Goal: Find contact information: Find contact information

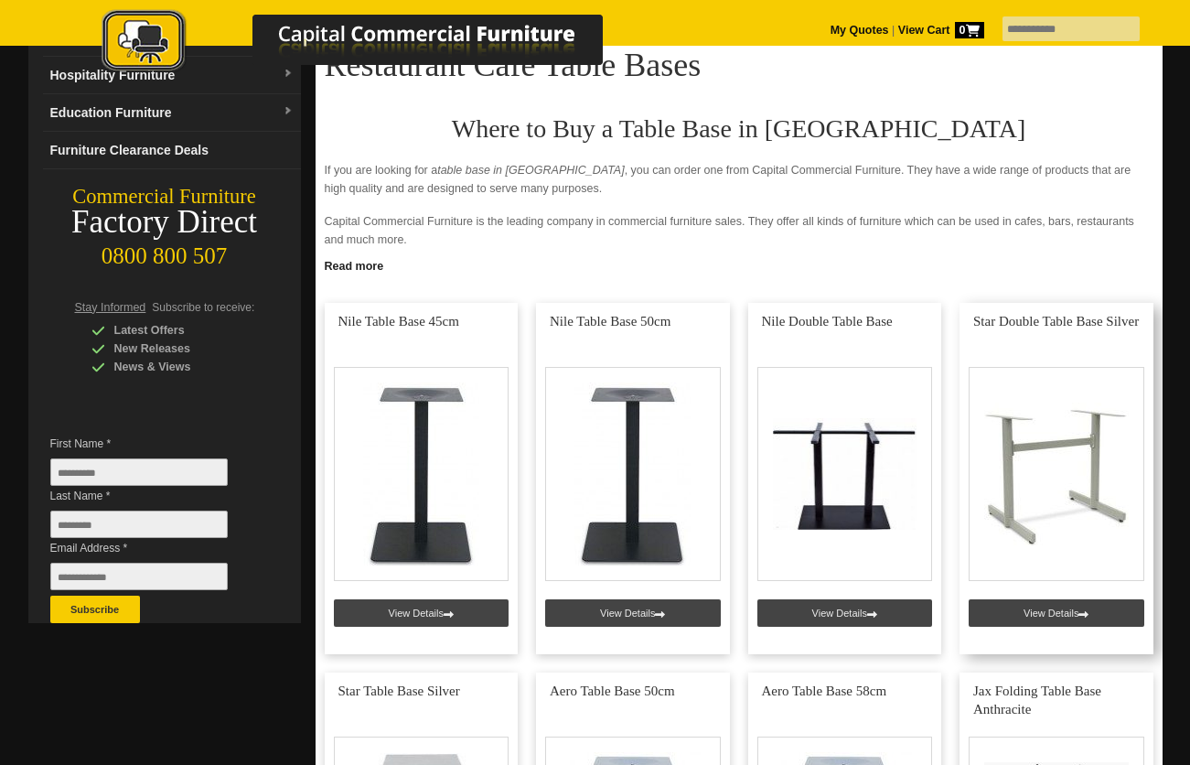
scroll to position [183, 0]
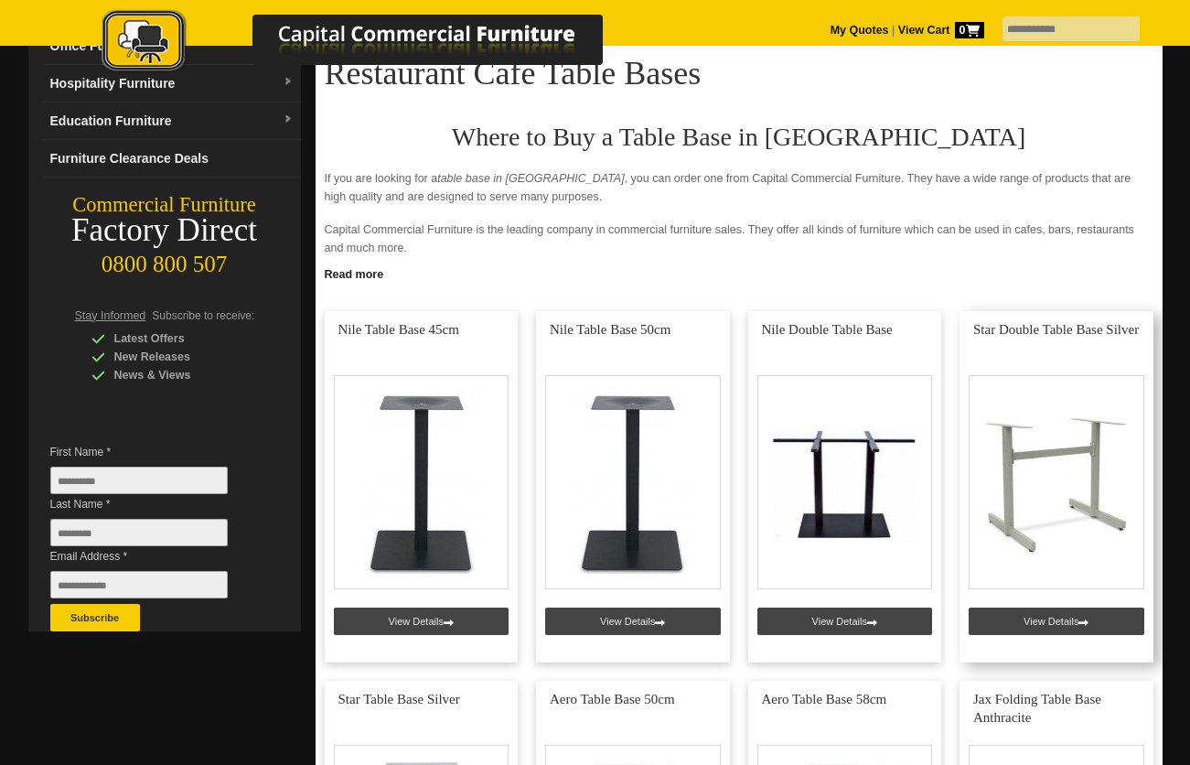
click at [1069, 446] on link at bounding box center [1057, 486] width 194 height 351
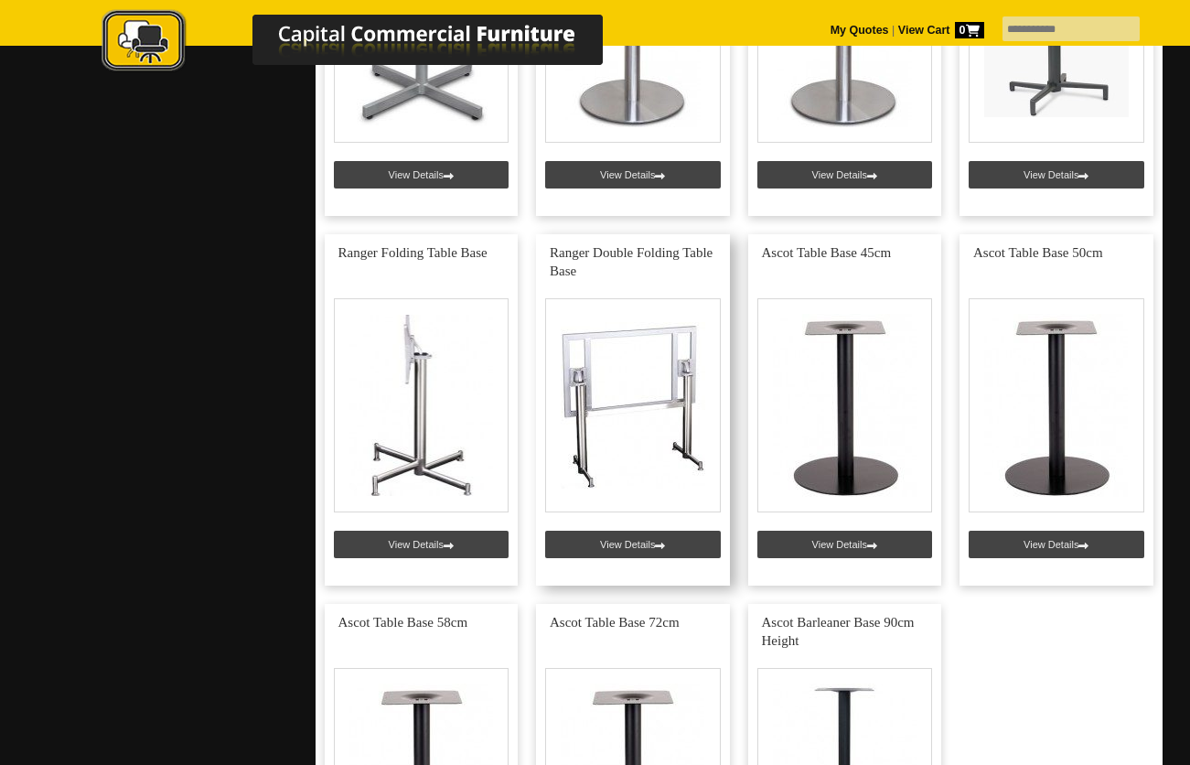
scroll to position [1006, 0]
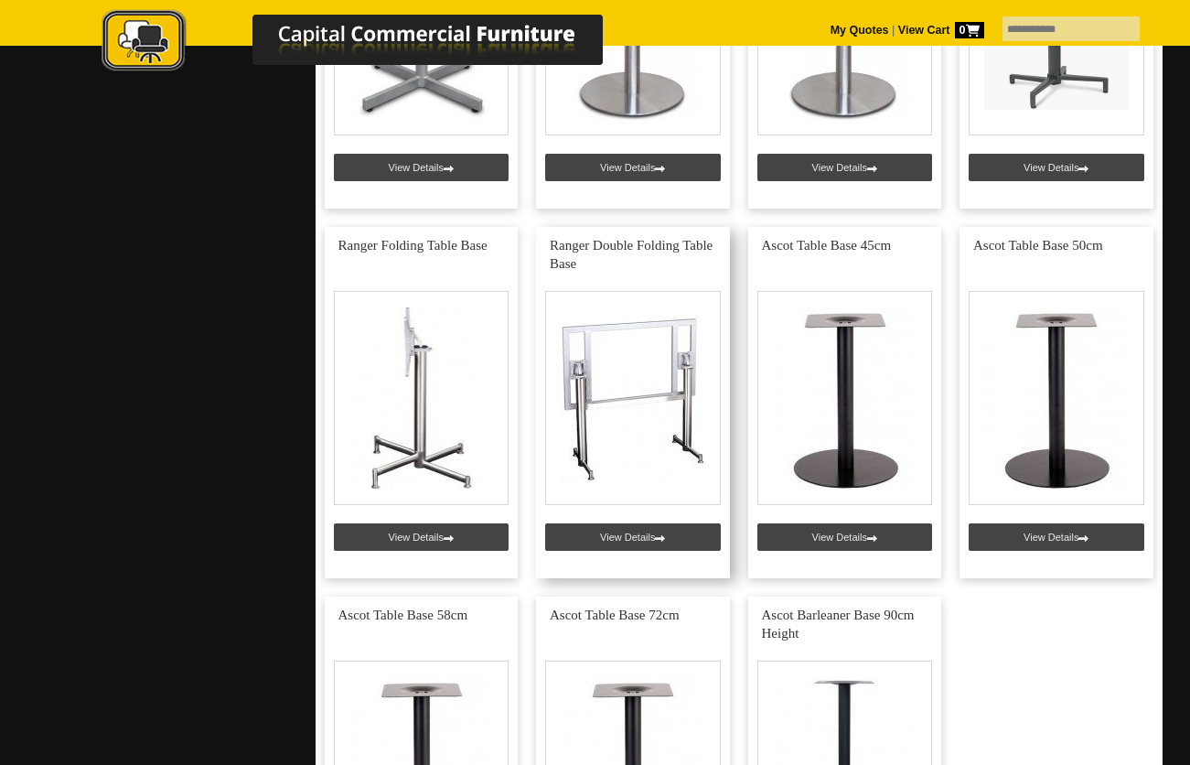
click at [627, 448] on link at bounding box center [633, 402] width 194 height 351
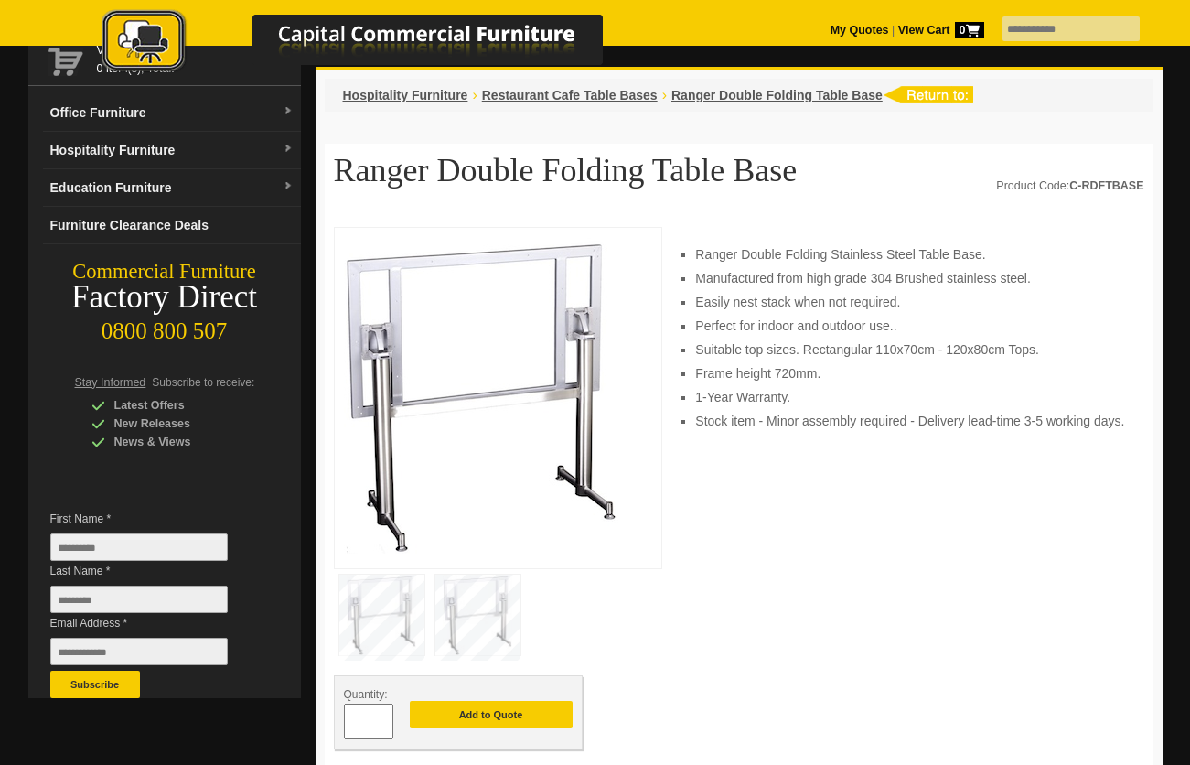
scroll to position [91, 0]
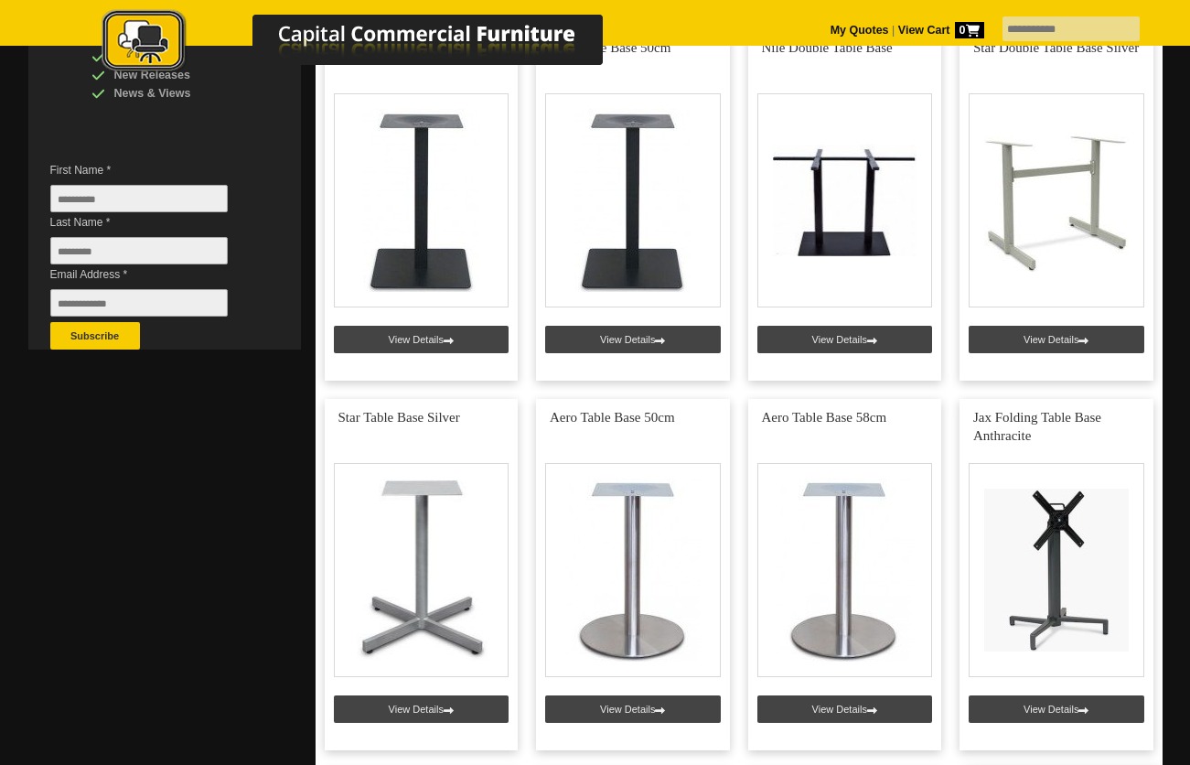
scroll to position [366, 0]
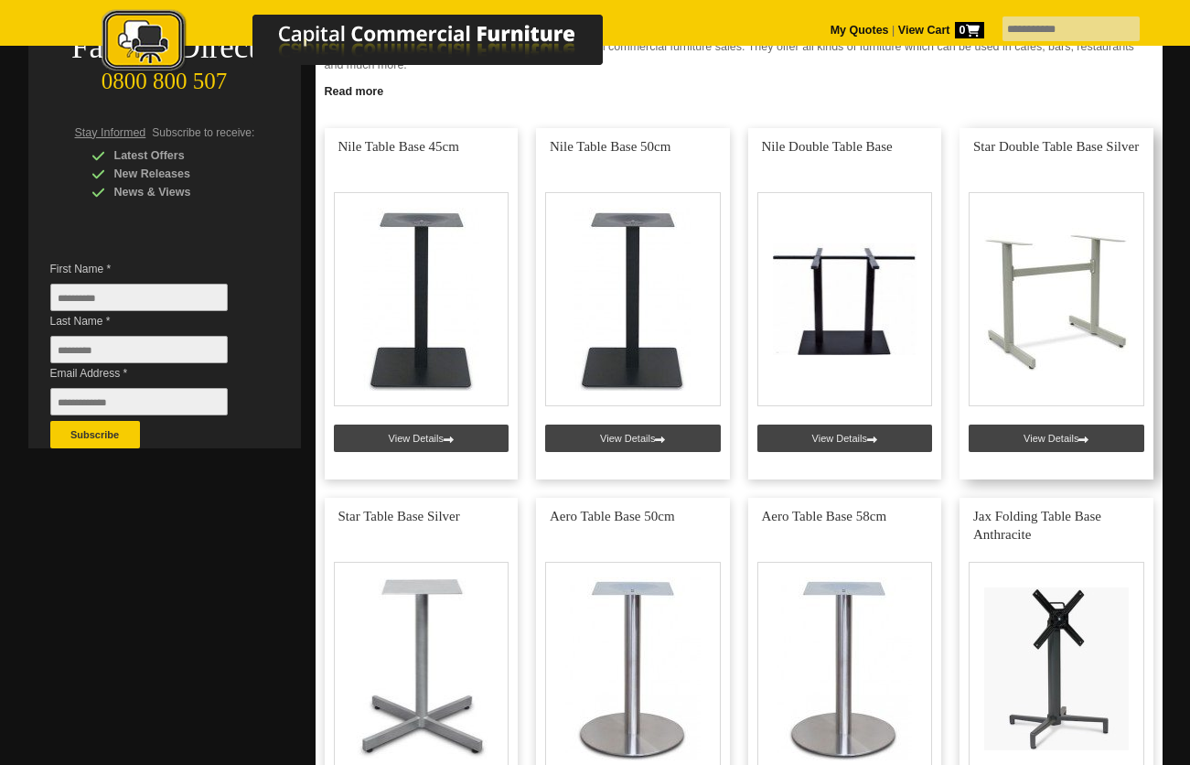
click at [1038, 292] on link at bounding box center [1057, 303] width 194 height 351
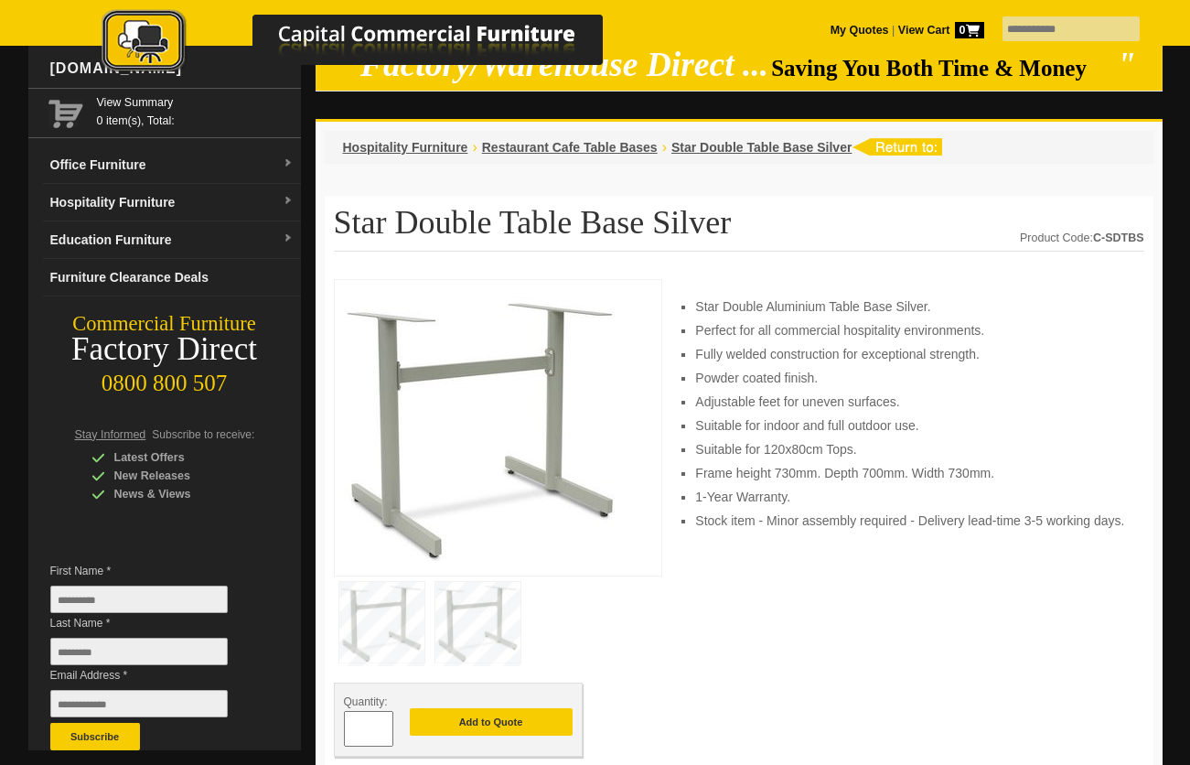
scroll to position [91, 0]
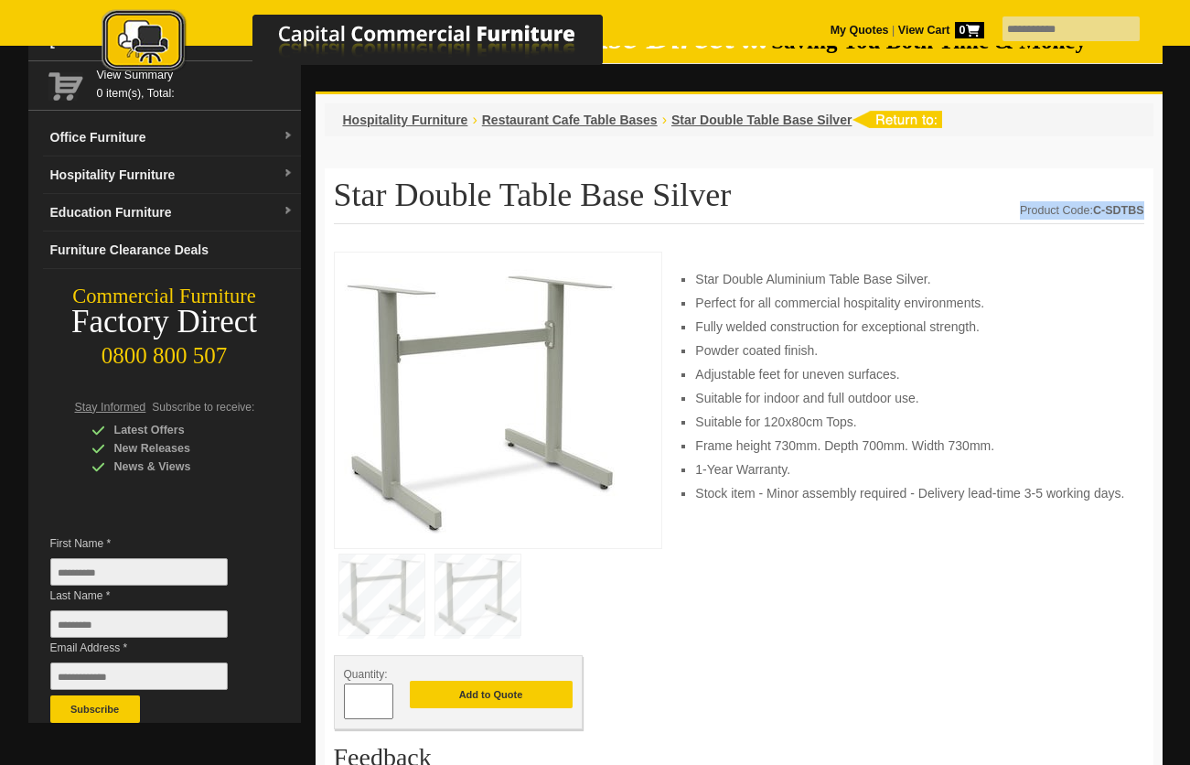
drag, startPoint x: 1142, startPoint y: 209, endPoint x: 1010, endPoint y: 213, distance: 131.8
copy div "Product Code: C-SDTBS"
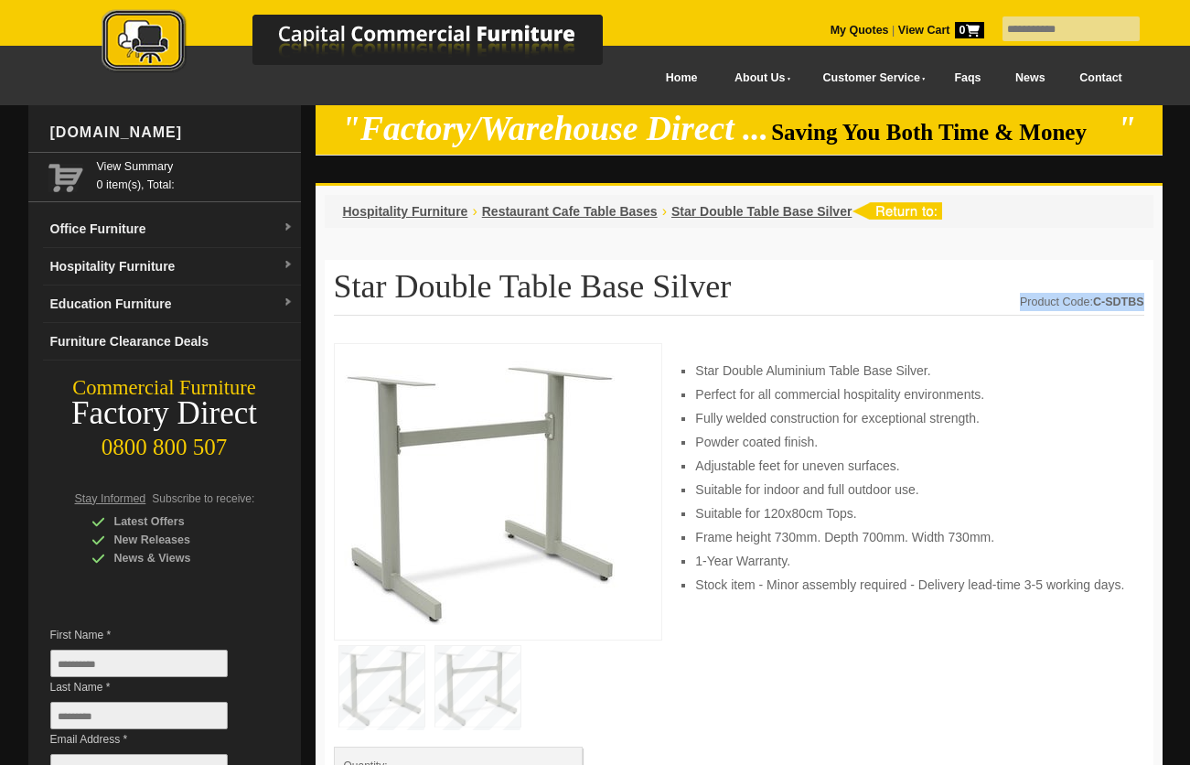
click at [1092, 75] on link "Contact" at bounding box center [1100, 78] width 77 height 41
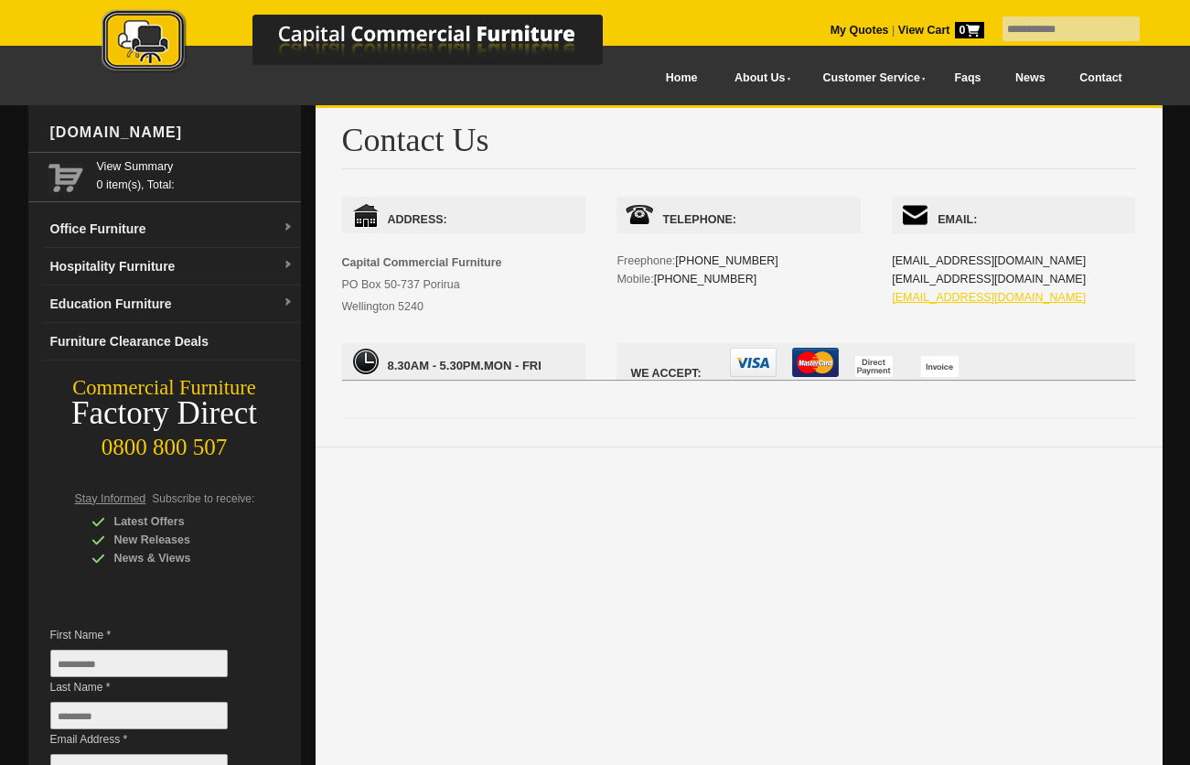
click at [966, 298] on link "sales@ccfnz.co.nz" at bounding box center [989, 297] width 194 height 13
click at [1100, 77] on link "Contact" at bounding box center [1100, 78] width 77 height 41
click at [969, 301] on link "sales@ccfnz.co.nz" at bounding box center [989, 297] width 194 height 13
